Goal: Find specific page/section: Find specific page/section

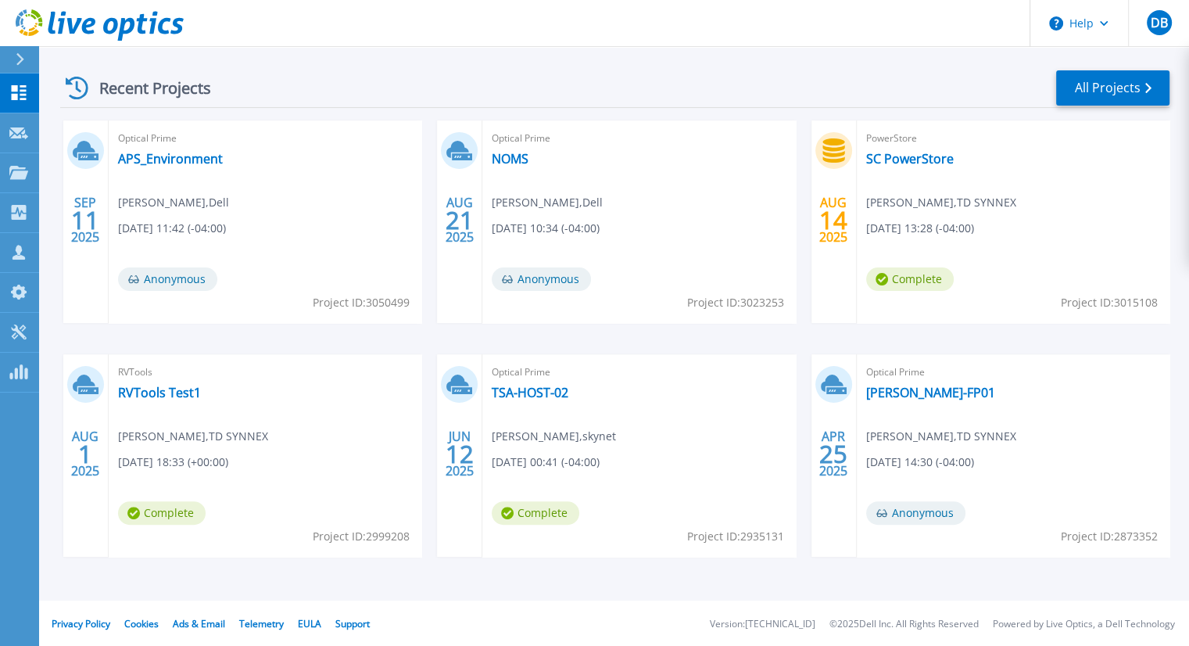
scroll to position [286, 0]
click at [167, 392] on link "RVTools Test1" at bounding box center [159, 391] width 83 height 16
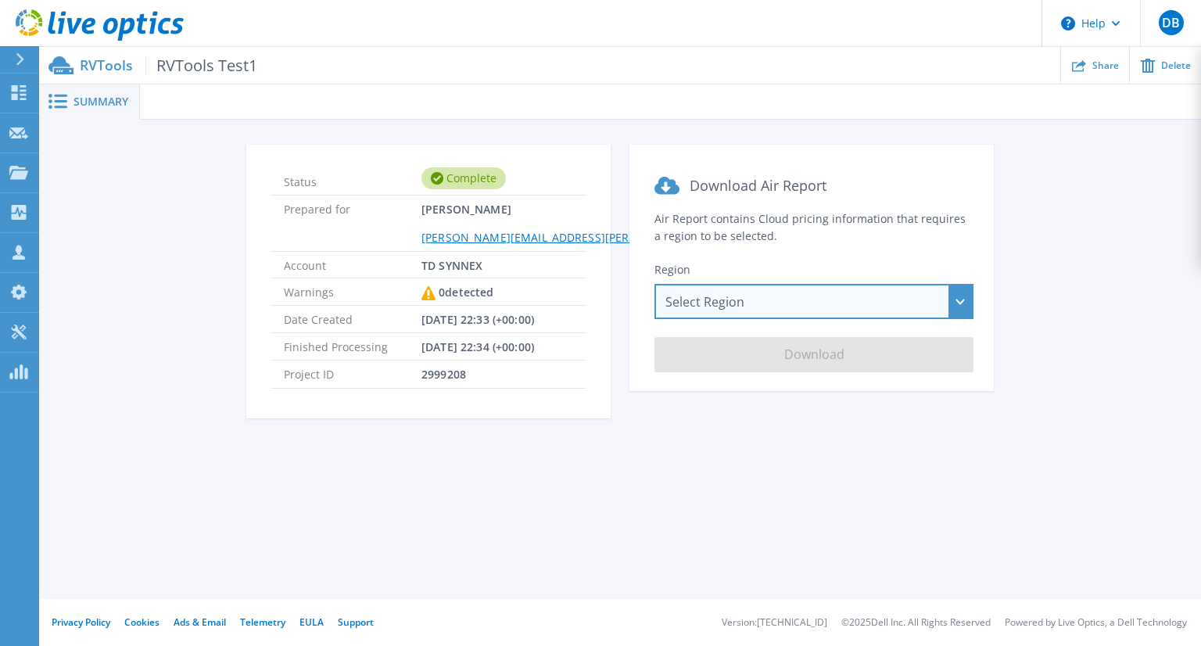
click at [698, 295] on div "Select Region Asia Pacific (Hong Kong) Asia Pacific (Mumbai) Asia Pacific (Seou…" at bounding box center [813, 301] width 319 height 35
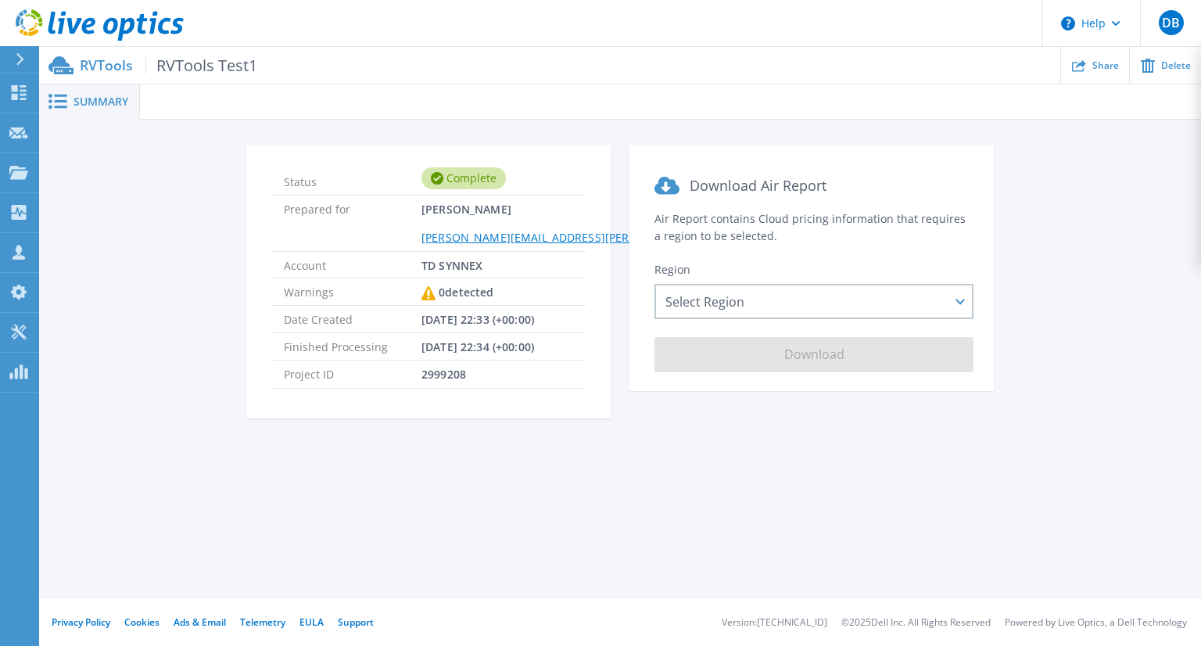
click at [587, 472] on div "Summary Status Complete Prepared for Daniel Boyd Daniel.Boyd@tdsynnex.com Accou…" at bounding box center [620, 299] width 1162 height 599
click at [20, 92] on icon at bounding box center [18, 92] width 19 height 15
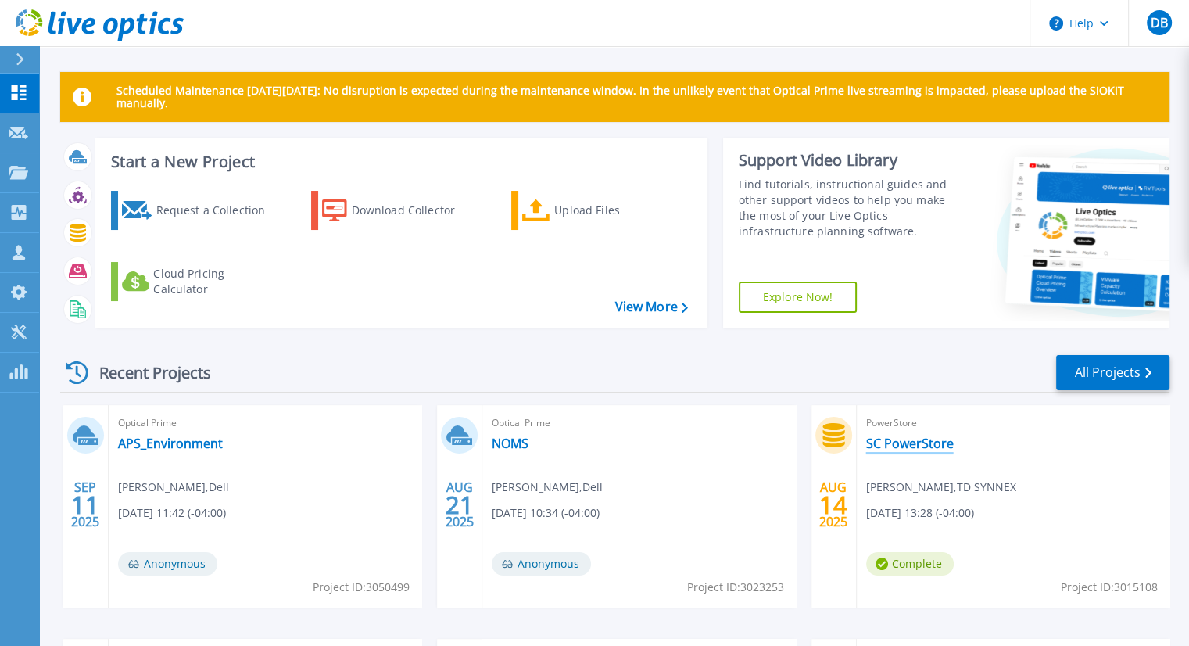
click at [907, 439] on link "SC PowerStore" at bounding box center [910, 443] width 88 height 16
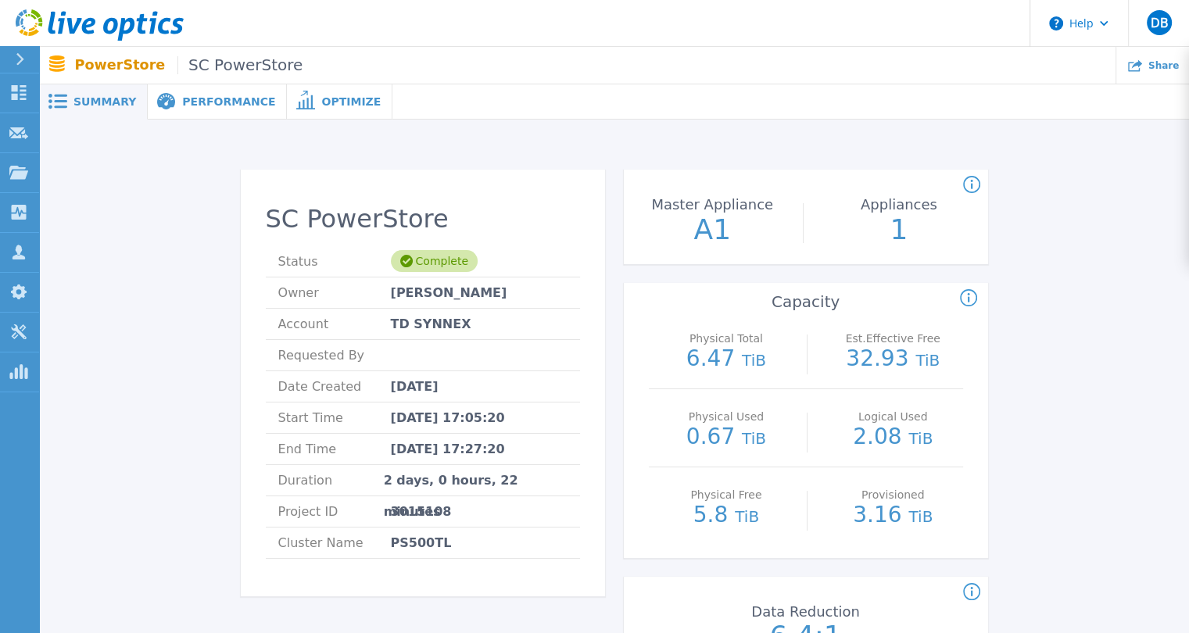
click at [219, 103] on span "Performance" at bounding box center [228, 101] width 93 height 11
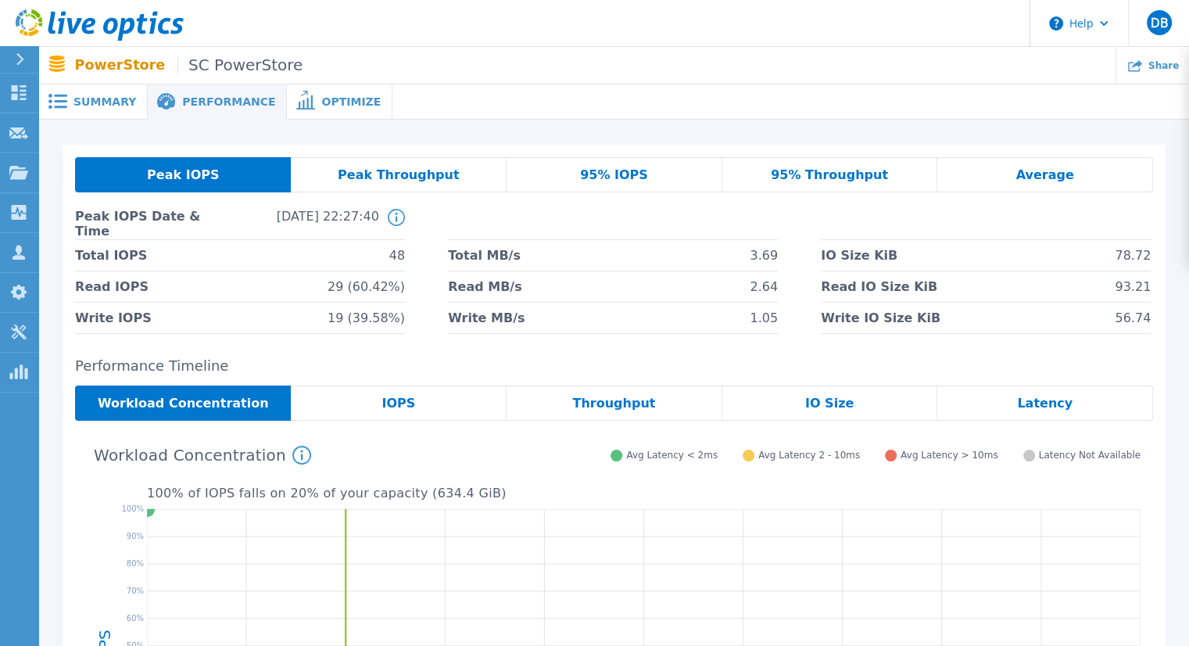
click at [22, 57] on icon at bounding box center [20, 59] width 8 height 13
